Goal: Information Seeking & Learning: Understand process/instructions

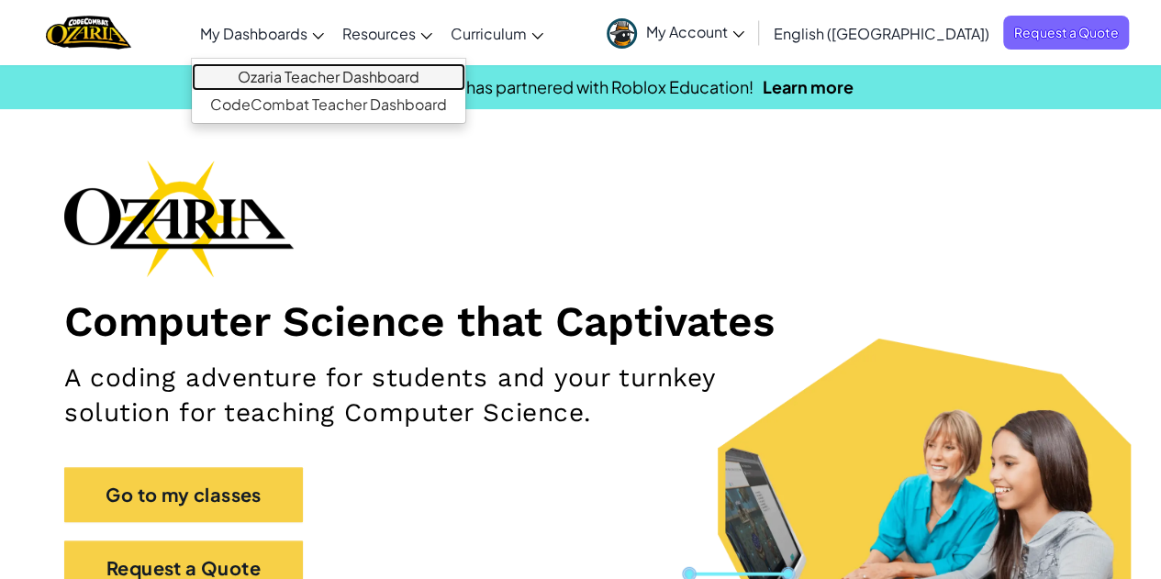
click at [361, 65] on link "Ozaria Teacher Dashboard" at bounding box center [328, 77] width 273 height 28
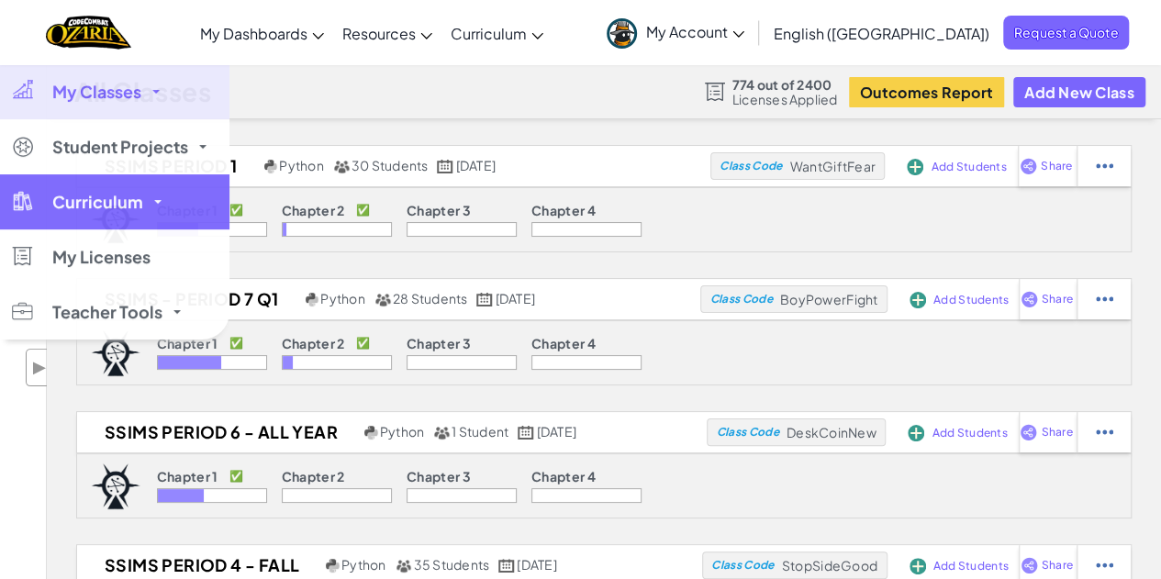
click at [31, 188] on link "Curriculum" at bounding box center [114, 201] width 229 height 55
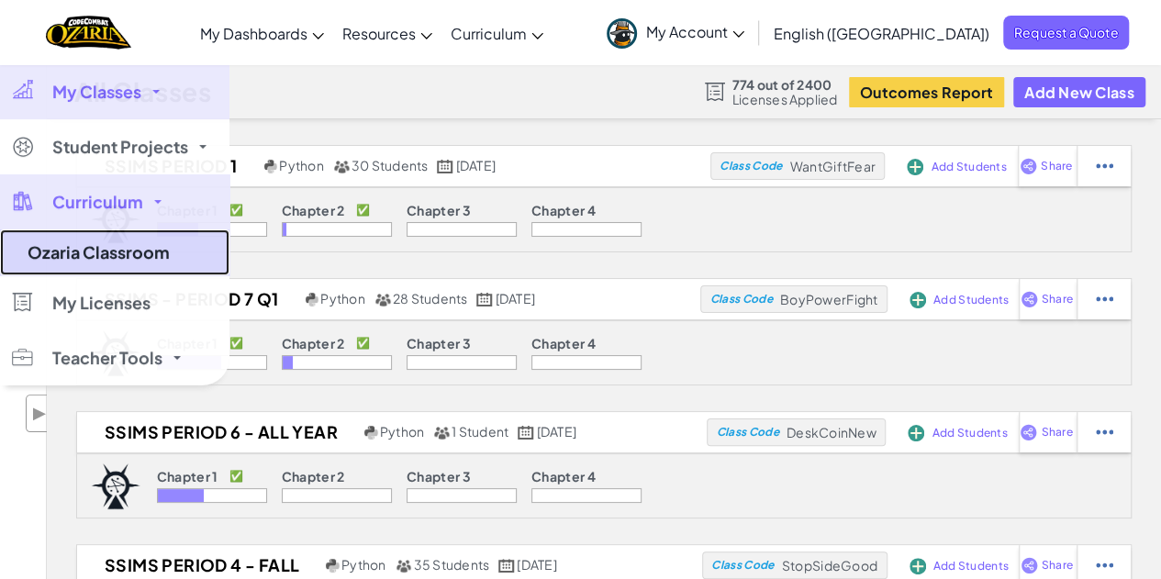
click at [50, 247] on link "Ozaria Classroom" at bounding box center [114, 252] width 229 height 46
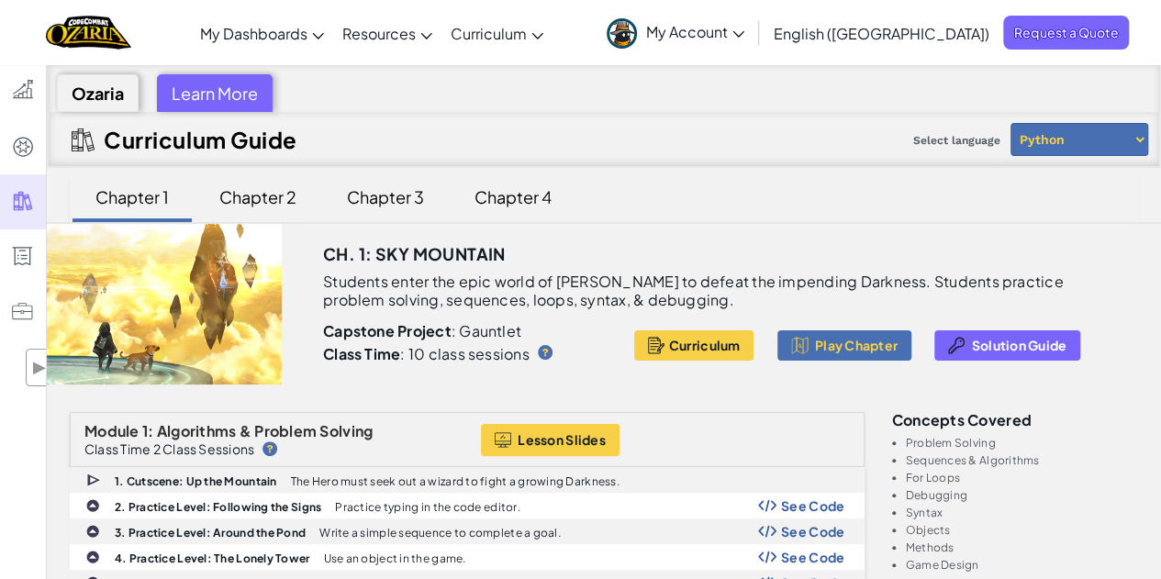
click at [261, 197] on div "Chapter 2" at bounding box center [258, 196] width 114 height 43
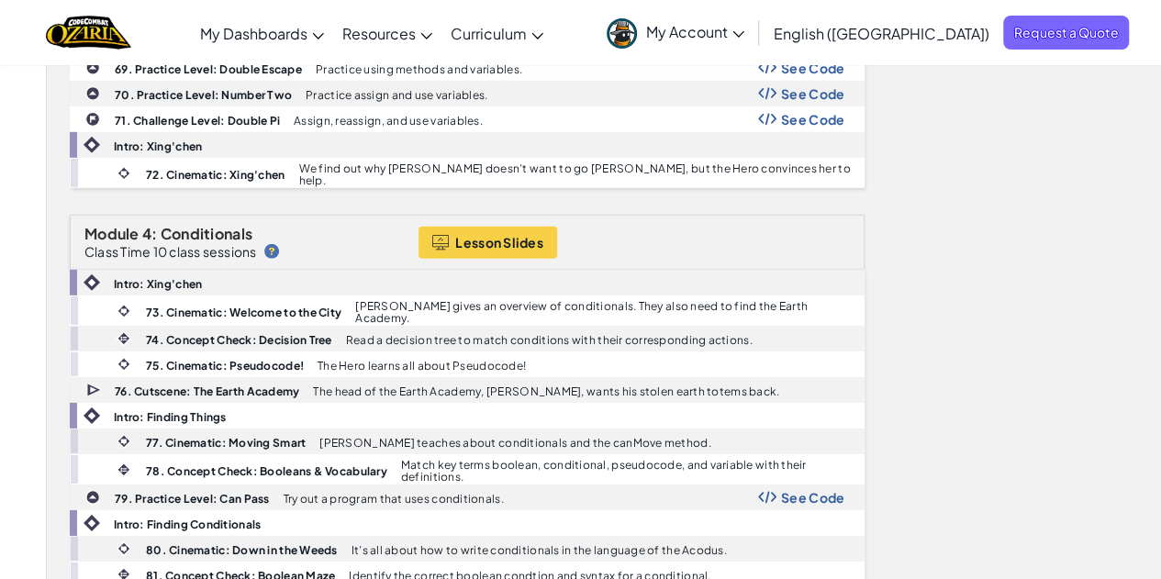
scroll to position [2753, 0]
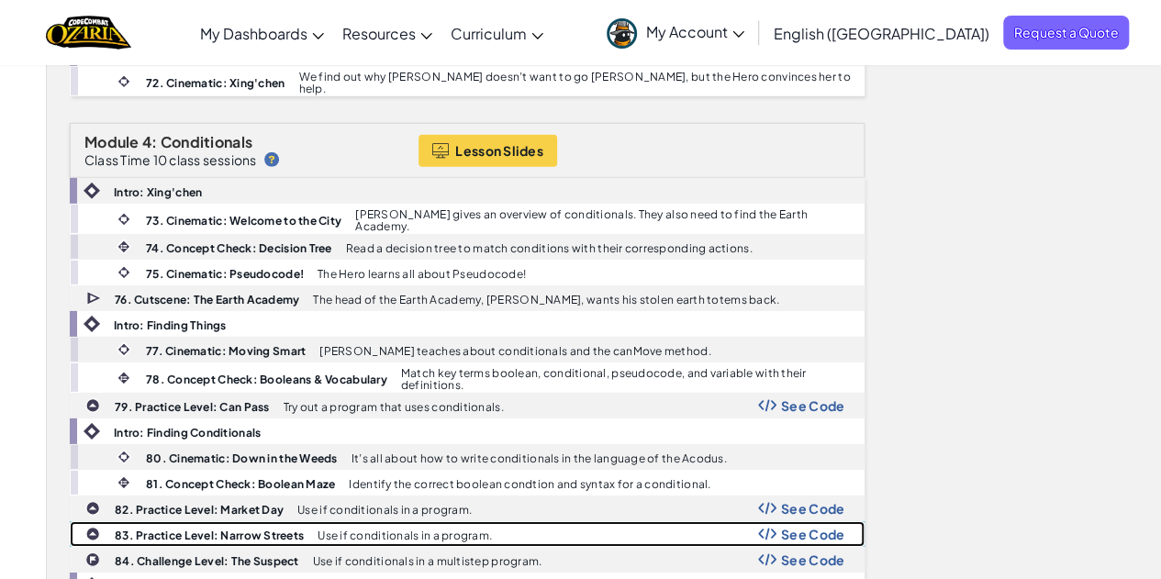
click at [808, 527] on span "See Code" at bounding box center [813, 534] width 64 height 15
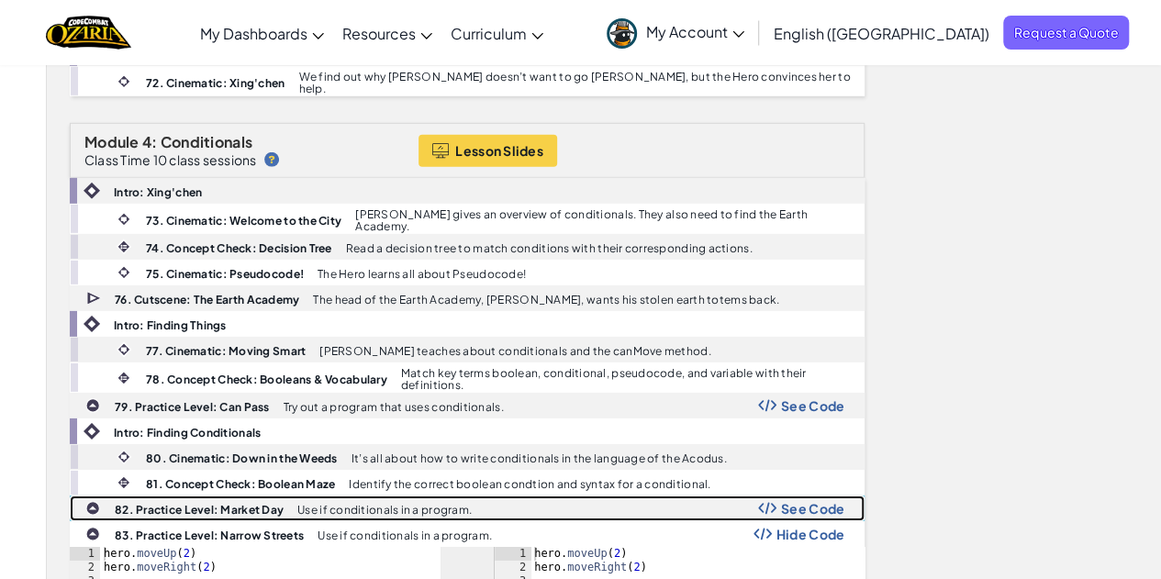
click at [305, 504] on p "Use if conditionals in a program." at bounding box center [384, 510] width 174 height 12
click at [823, 501] on span "See Code" at bounding box center [813, 508] width 64 height 15
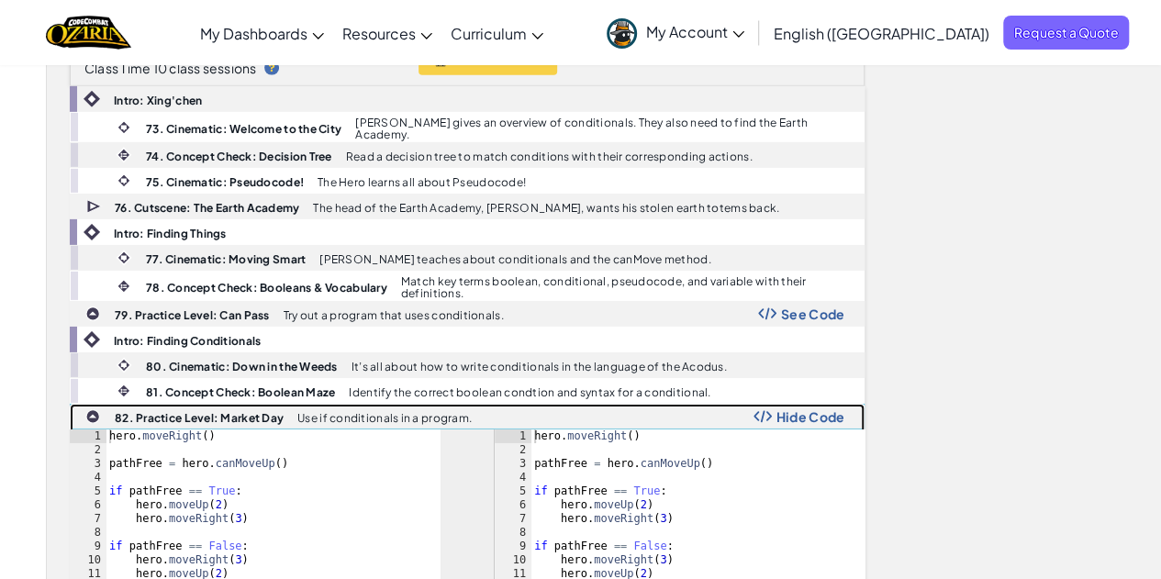
scroll to position [3028, 0]
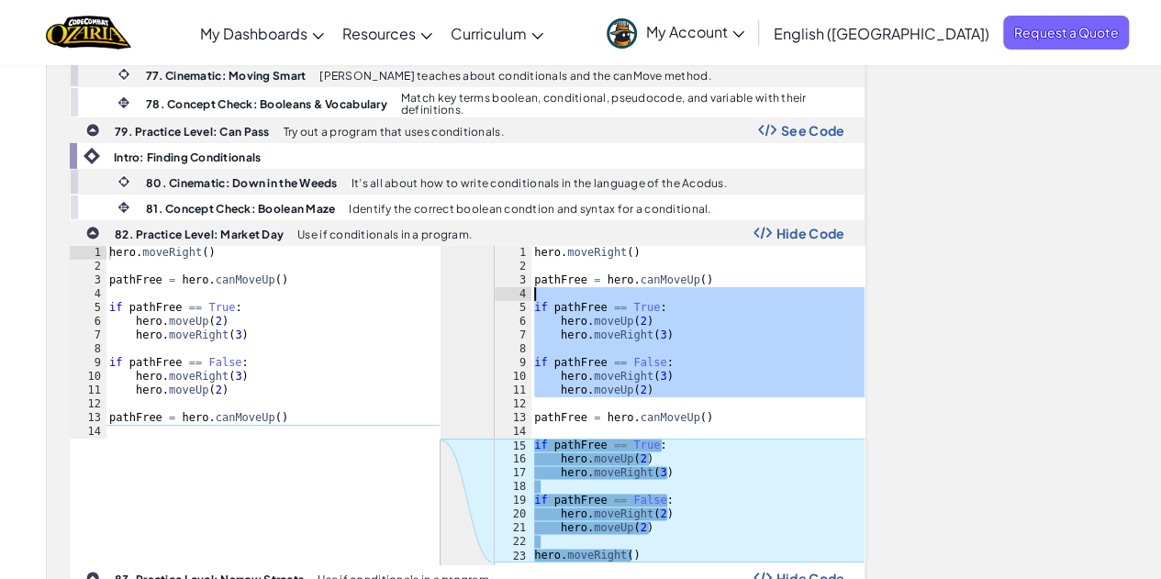
drag, startPoint x: 674, startPoint y: 332, endPoint x: 530, endPoint y: 227, distance: 178.6
click at [530, 246] on div "1 2 3 4 5 6 7 8 9 10 11 12 13 14 15 16 17 18 19 20 21 22 23 hero . moveRight ( …" at bounding box center [680, 404] width 370 height 317
type textarea "if pathFree == True:"
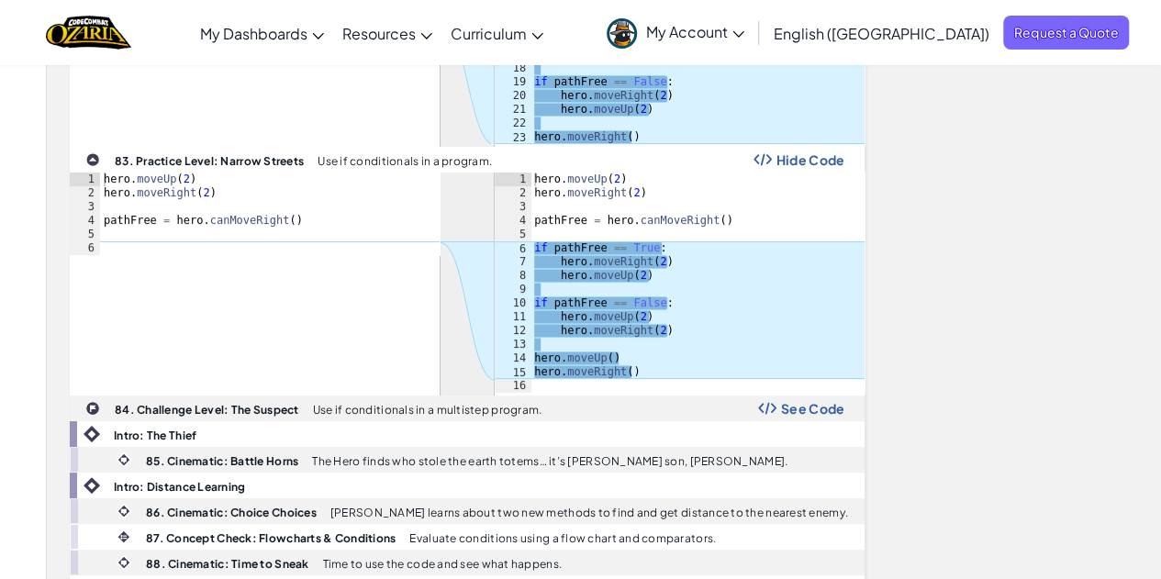
scroll to position [3450, 0]
